Goal: Navigation & Orientation: Understand site structure

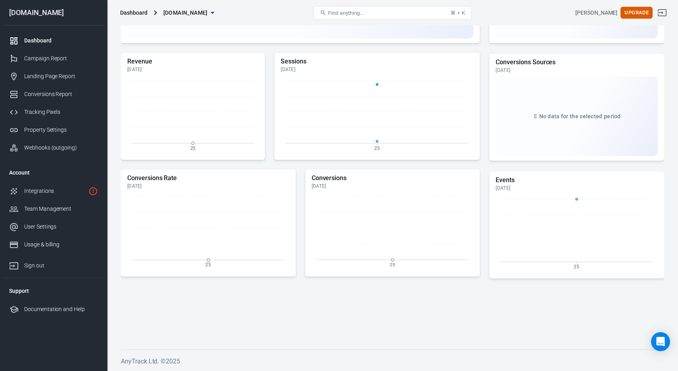
scroll to position [171, 0]
click at [66, 59] on div "Campaign Report" at bounding box center [61, 58] width 74 height 8
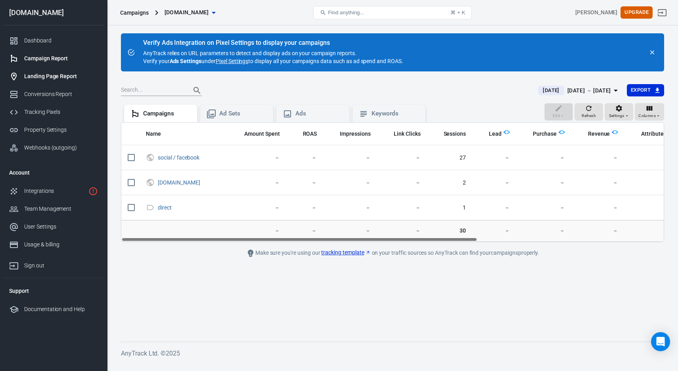
click at [54, 77] on div "Landing Page Report" at bounding box center [61, 76] width 74 height 8
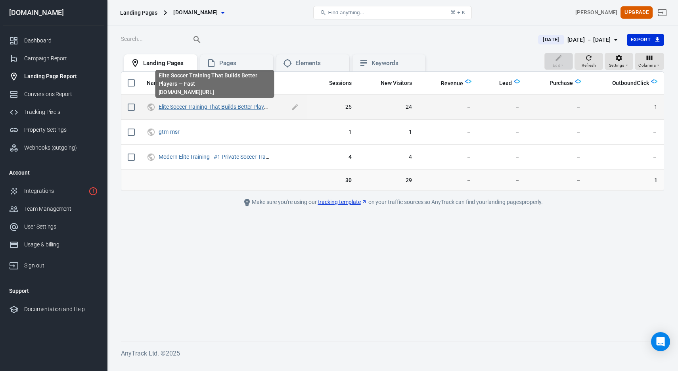
click at [207, 109] on link "Elite Soccer Training That Builds Better Players — Fast" at bounding box center [224, 107] width 131 height 6
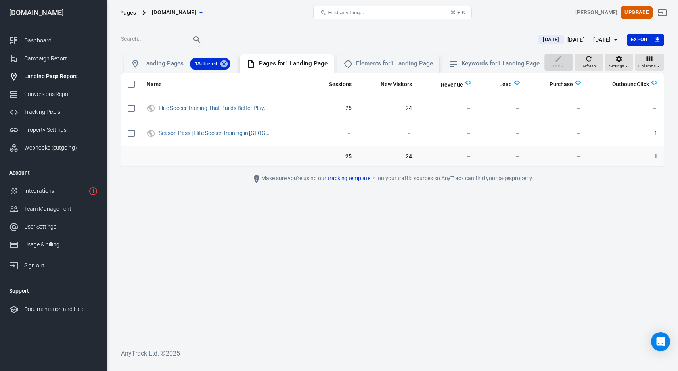
click at [253, 220] on main "[DATE] [DATE] － [DATE] Export Edit Refresh Settings Columns Landing Pages 1 Sel…" at bounding box center [392, 181] width 543 height 296
click at [46, 100] on link "Conversions Report" at bounding box center [54, 94] width 102 height 18
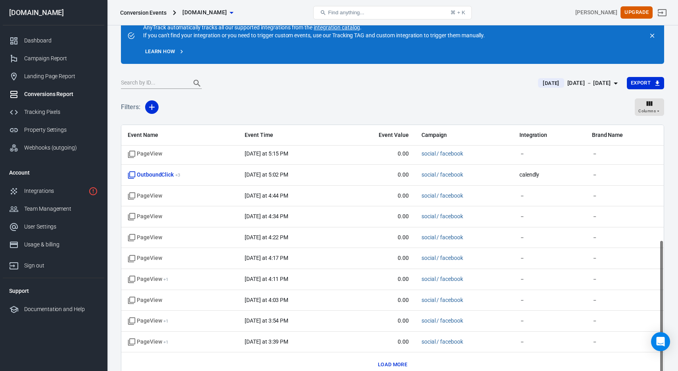
scroll to position [33, 0]
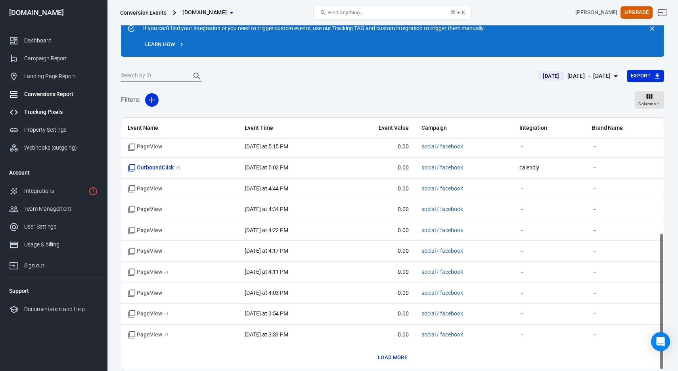
click at [51, 110] on div "Tracking Pixels" at bounding box center [61, 112] width 74 height 8
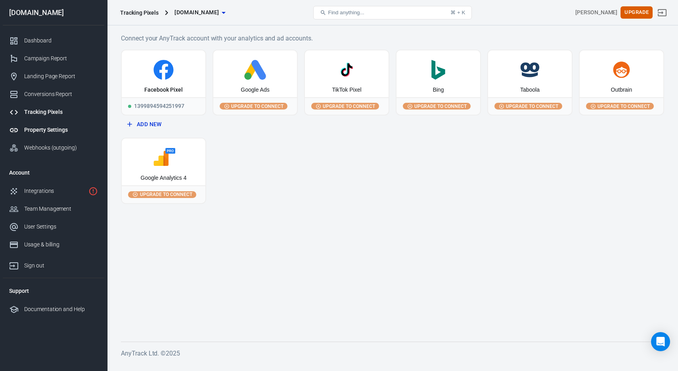
click at [44, 128] on div "Property Settings" at bounding box center [61, 130] width 74 height 8
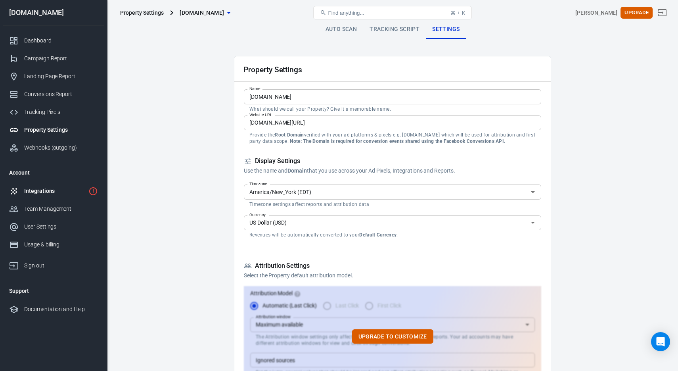
click at [41, 186] on link "Integrations" at bounding box center [54, 191] width 102 height 18
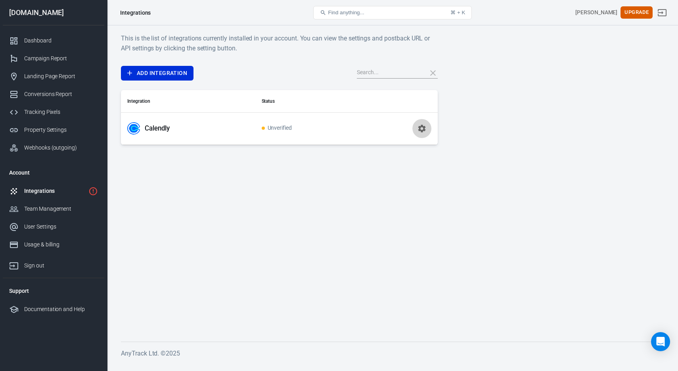
click at [414, 127] on button "button" at bounding box center [422, 128] width 19 height 19
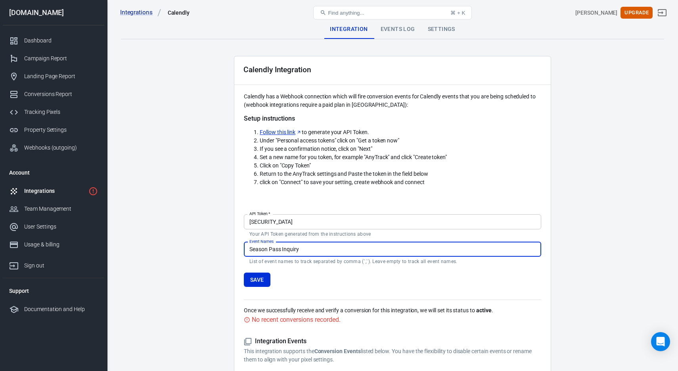
click at [72, 31] on div "Dashboard Campaign Report Landing Page Report Conversions Report Tracking Pixel…" at bounding box center [54, 94] width 102 height 138
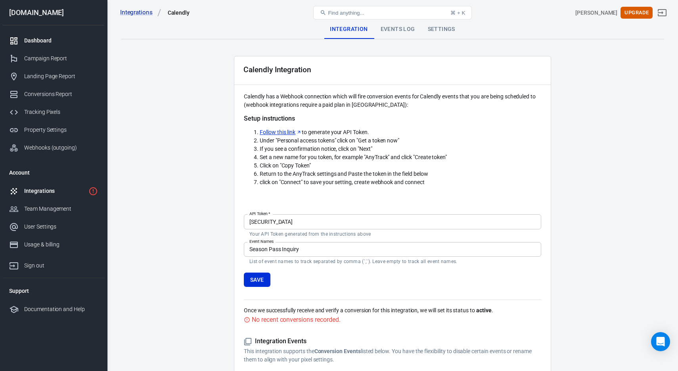
click at [68, 40] on div "Dashboard" at bounding box center [61, 40] width 74 height 8
